Goal: Information Seeking & Learning: Learn about a topic

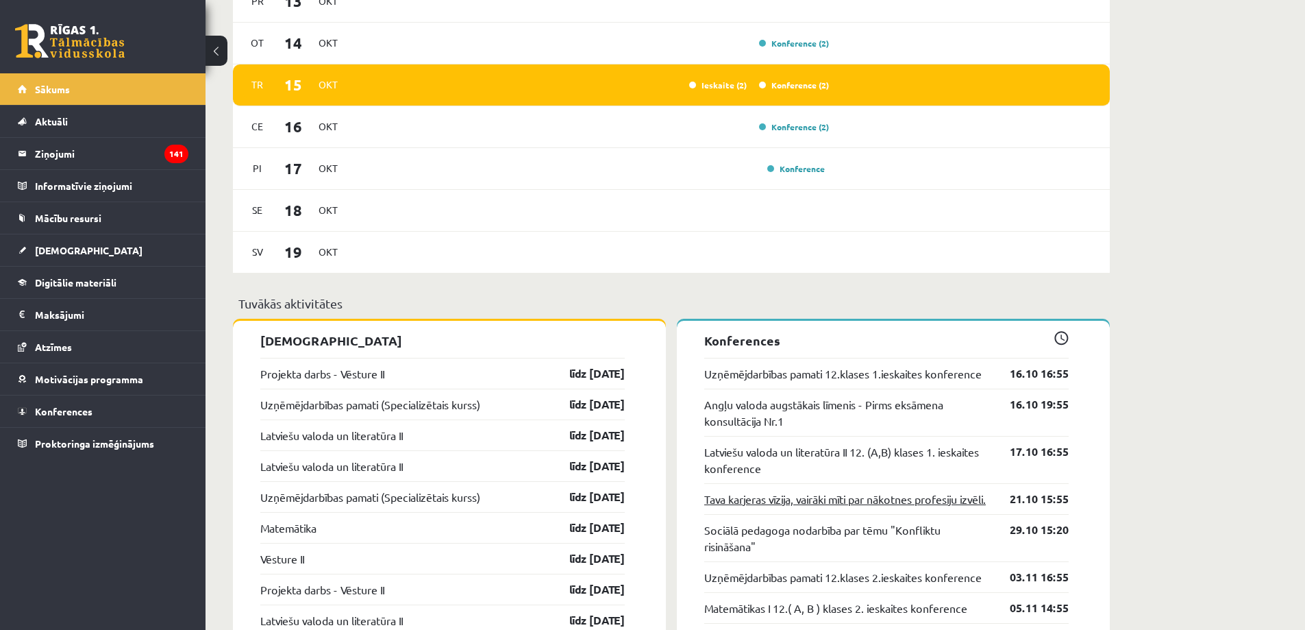
scroll to position [685, 0]
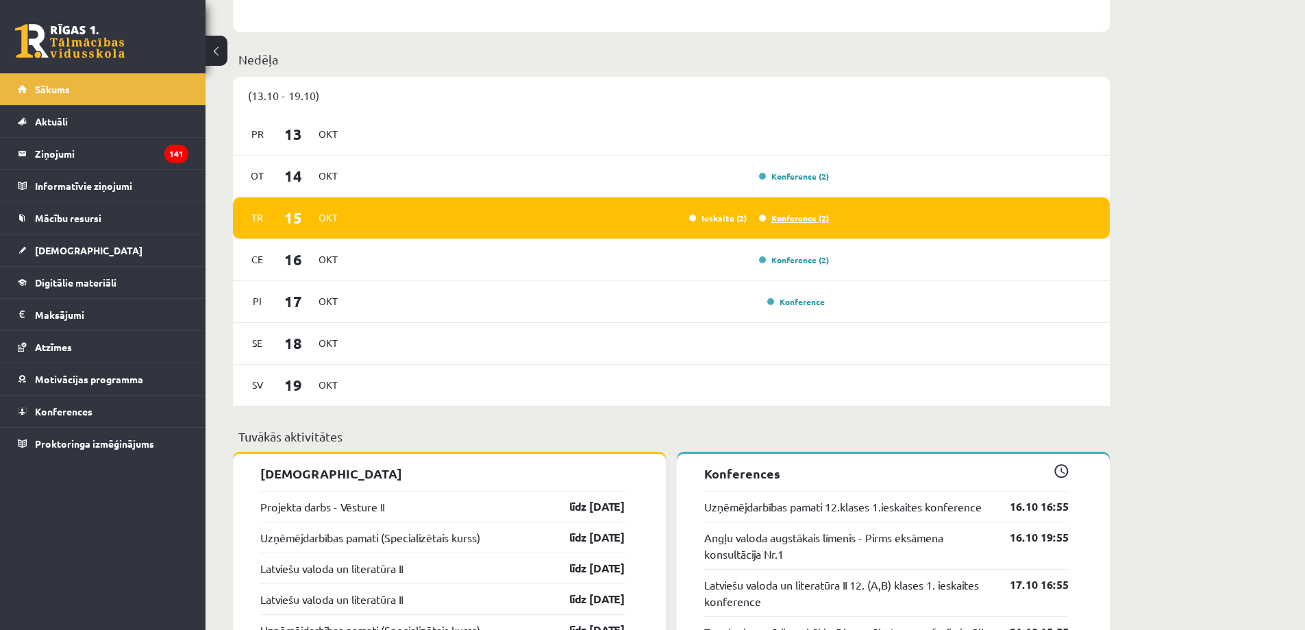
click at [785, 218] on link "Konference (2)" at bounding box center [794, 217] width 70 height 11
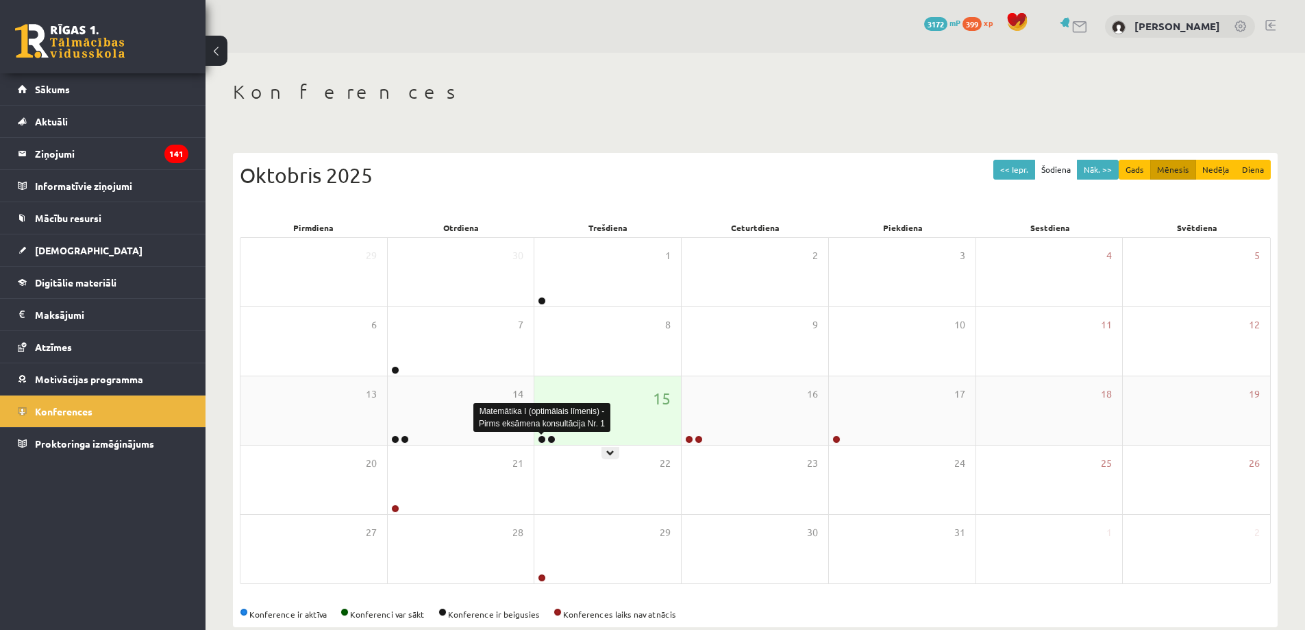
click at [543, 437] on link at bounding box center [542, 439] width 8 height 8
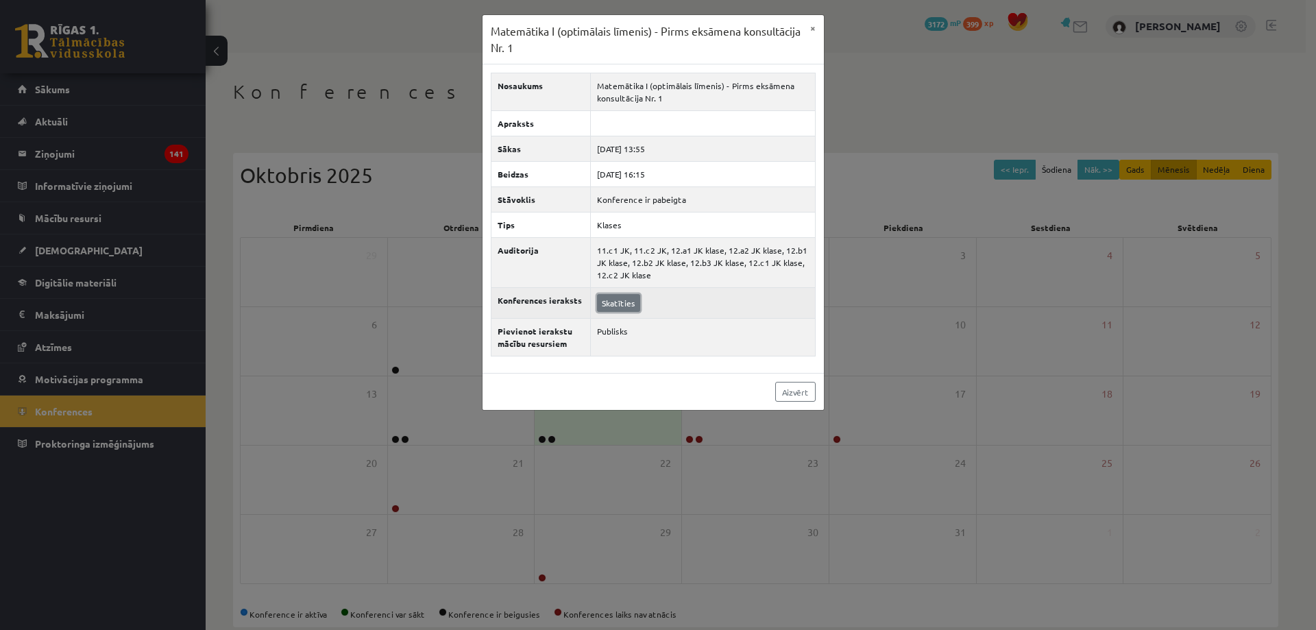
click at [619, 303] on link "Skatīties" at bounding box center [618, 303] width 43 height 18
click at [354, 242] on div "Matemātika I (optimālais līmenis) - Pirms eksāmena konsultācija Nr. 1 × Nosauku…" at bounding box center [658, 315] width 1316 height 630
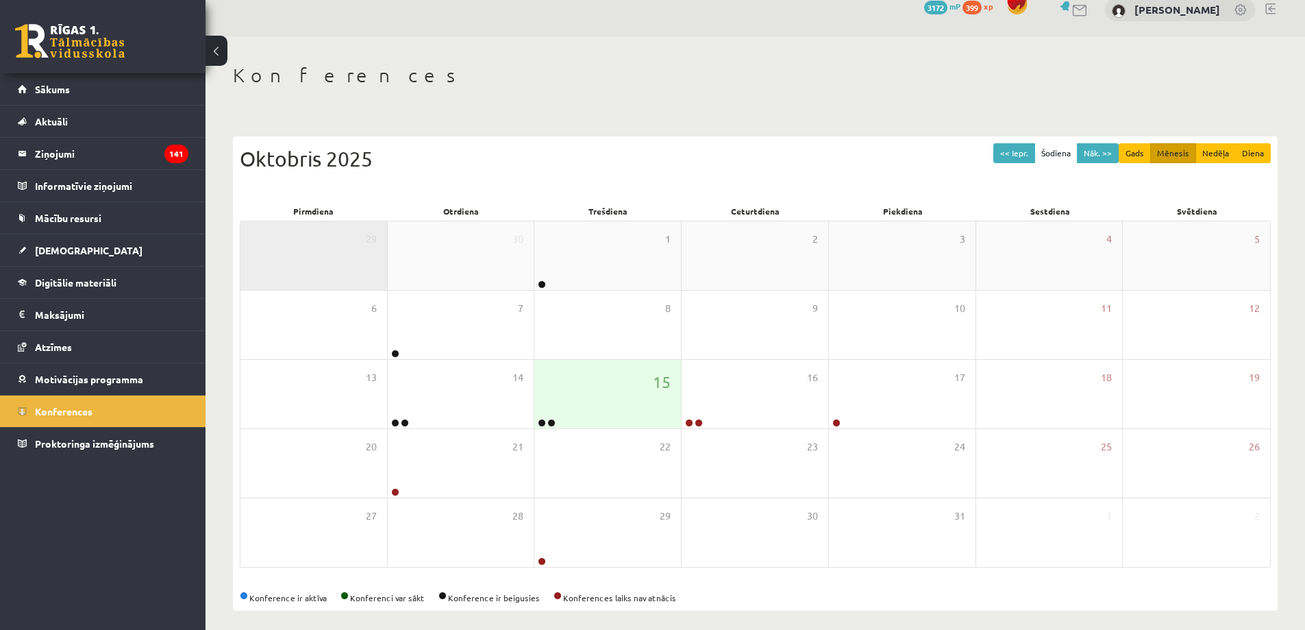
scroll to position [25, 0]
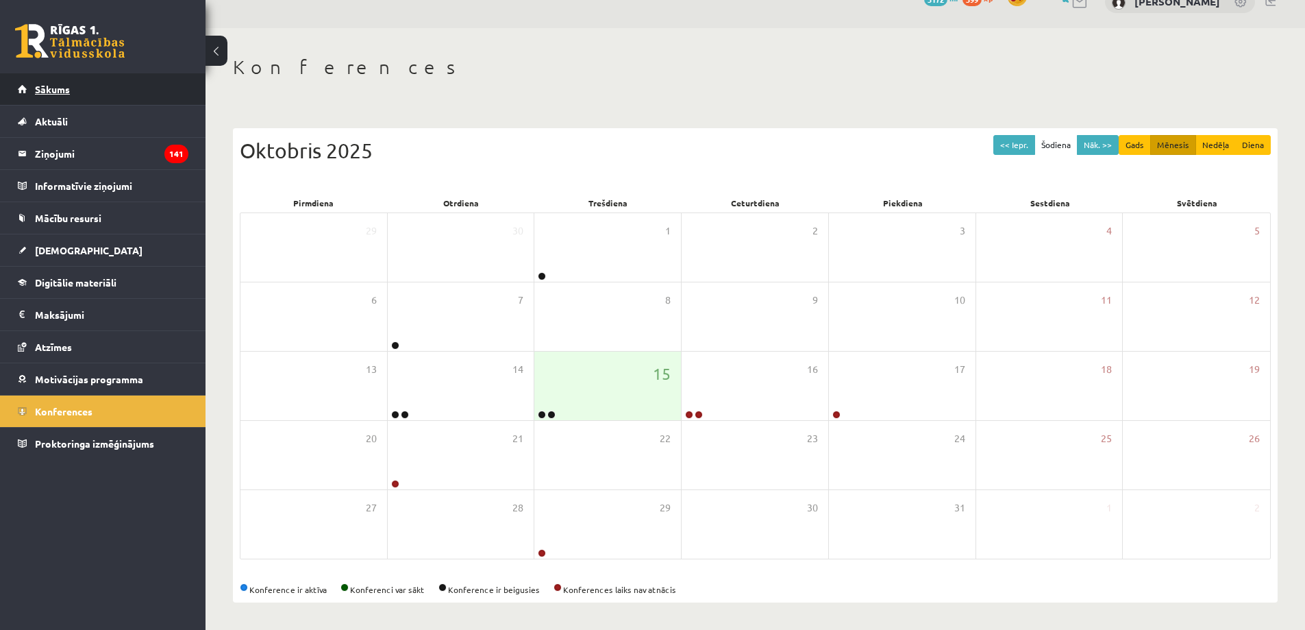
click at [95, 93] on link "Sākums" at bounding box center [103, 89] width 171 height 32
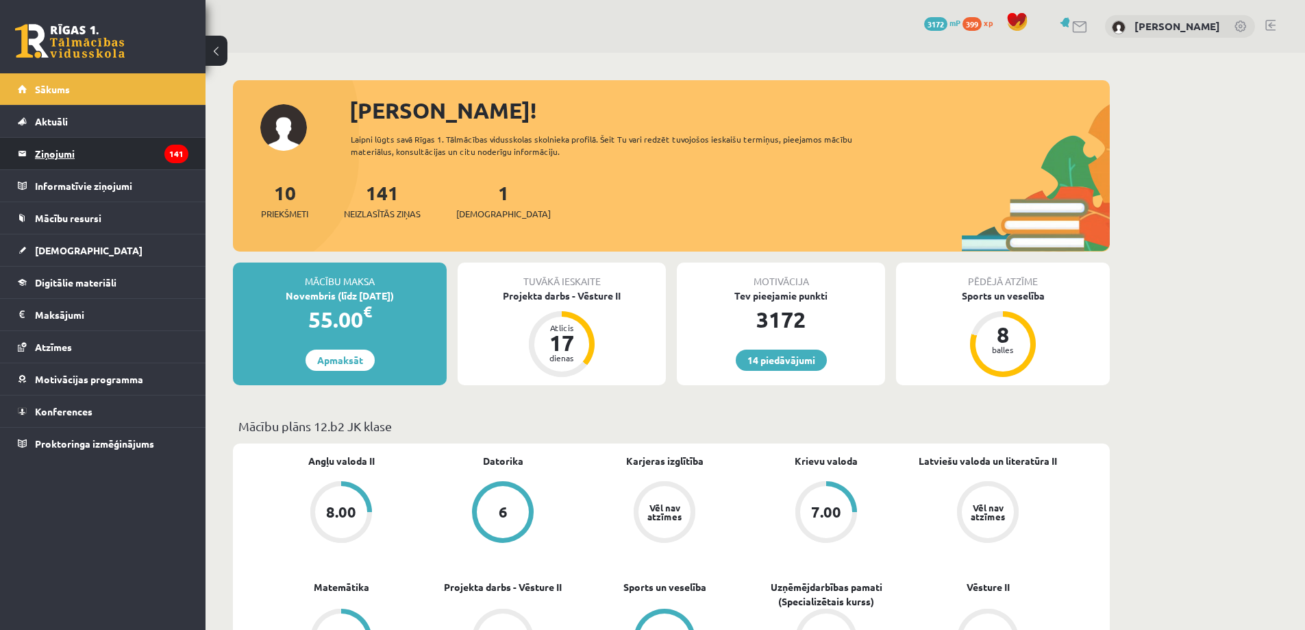
click at [75, 152] on legend "Ziņojumi 141" at bounding box center [112, 154] width 154 height 32
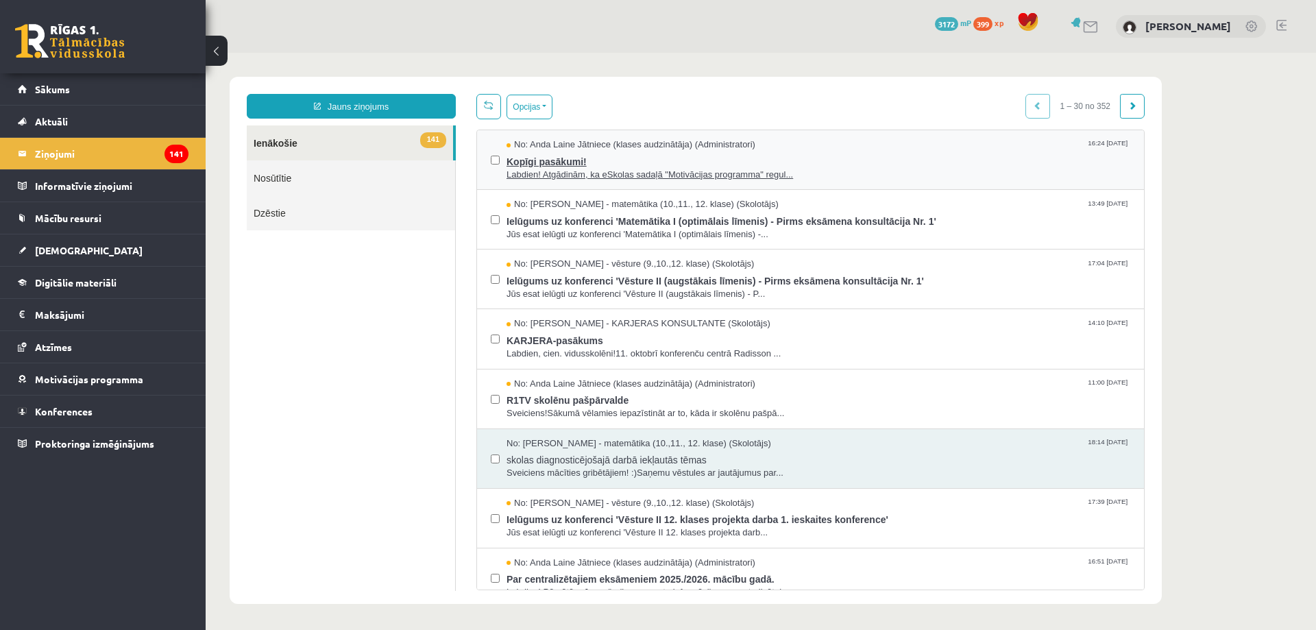
click at [675, 155] on span "Kopīgi pasākumi!" at bounding box center [818, 159] width 624 height 17
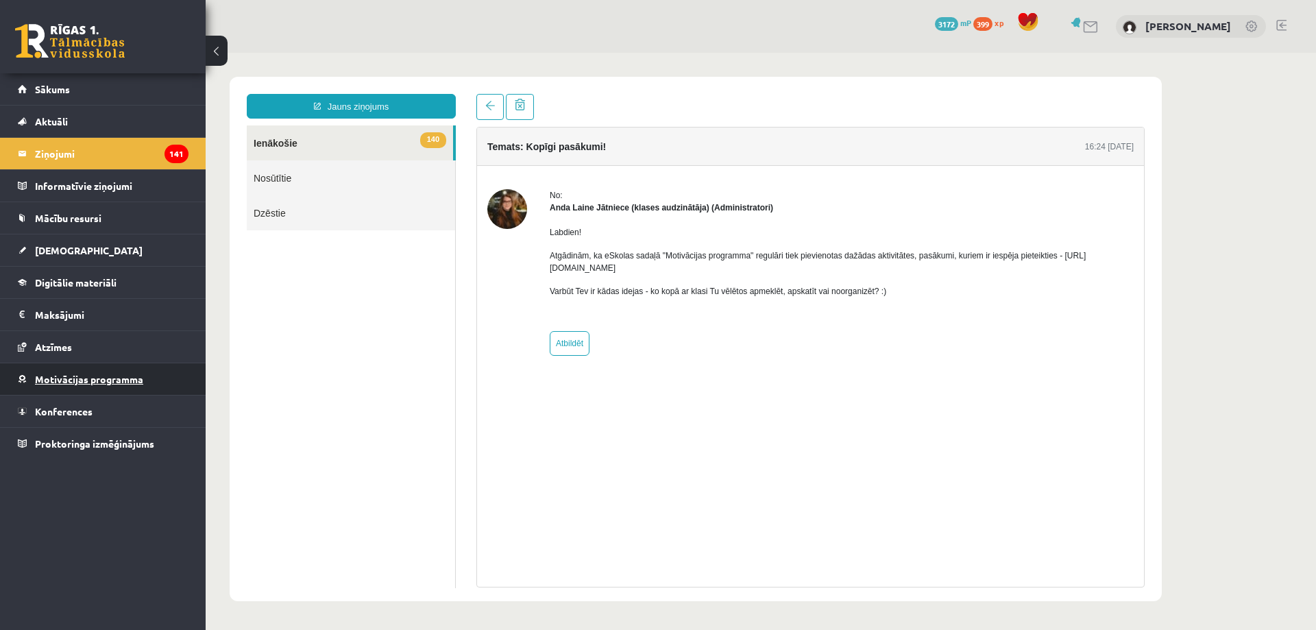
click at [143, 384] on link "Motivācijas programma" at bounding box center [103, 379] width 171 height 32
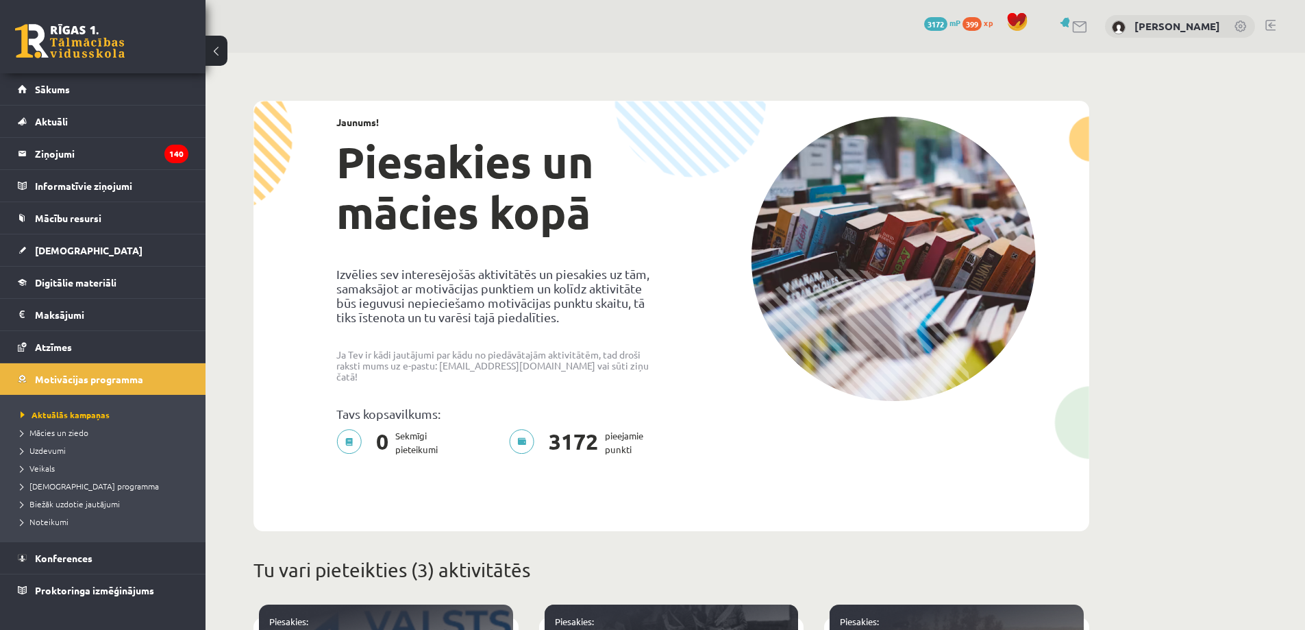
click at [948, 23] on span "3172" at bounding box center [935, 24] width 23 height 14
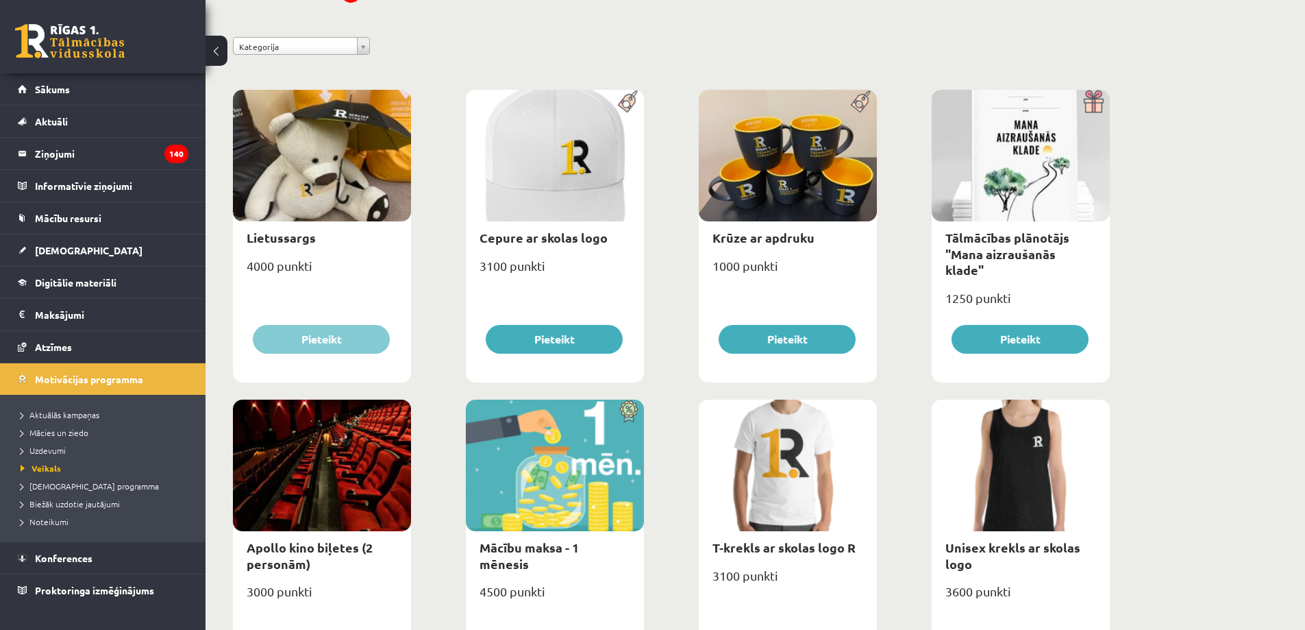
scroll to position [137, 0]
